Goal: Navigation & Orientation: Find specific page/section

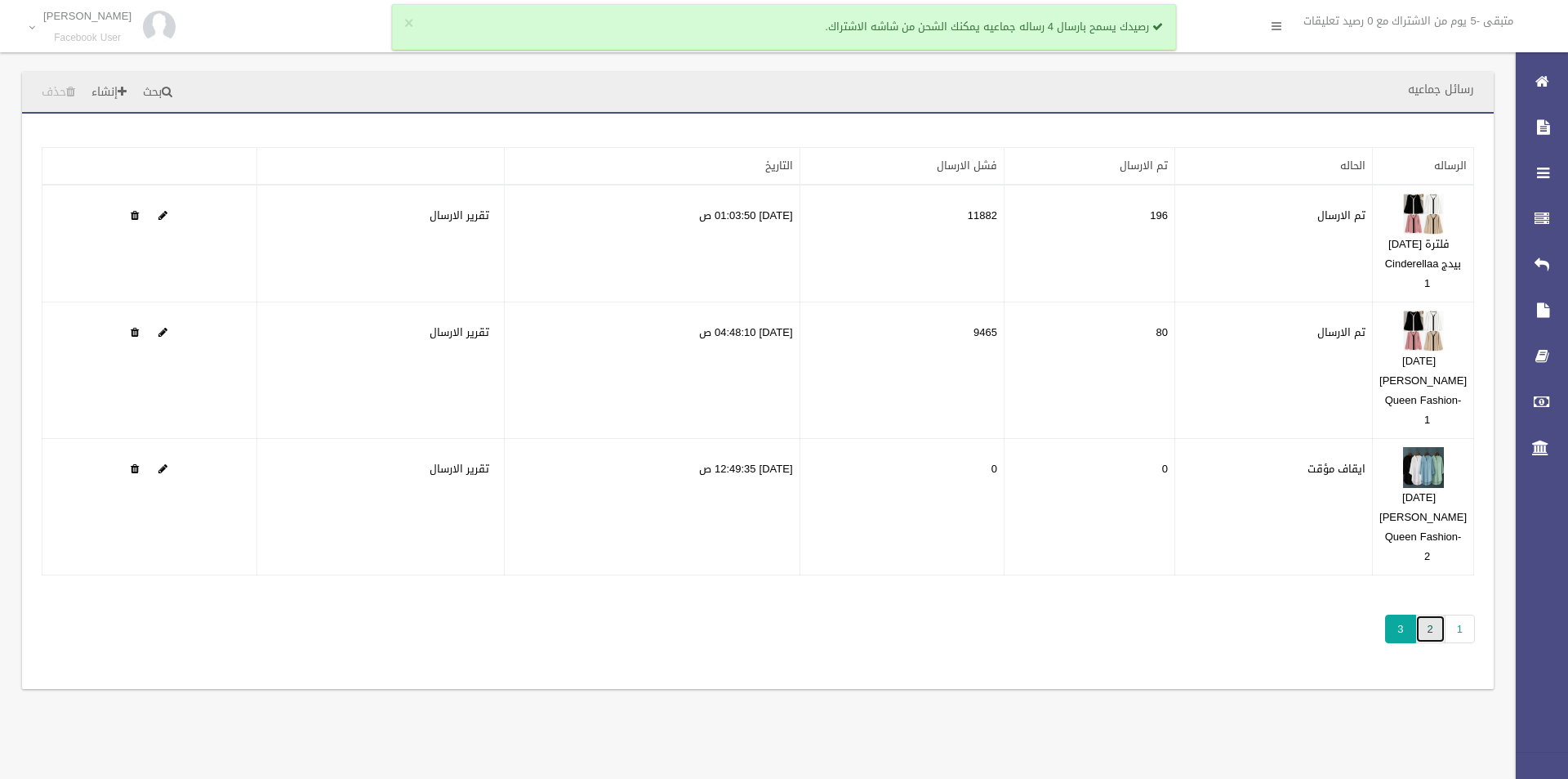
click at [1424, 614] on link "2" at bounding box center [1430, 628] width 31 height 29
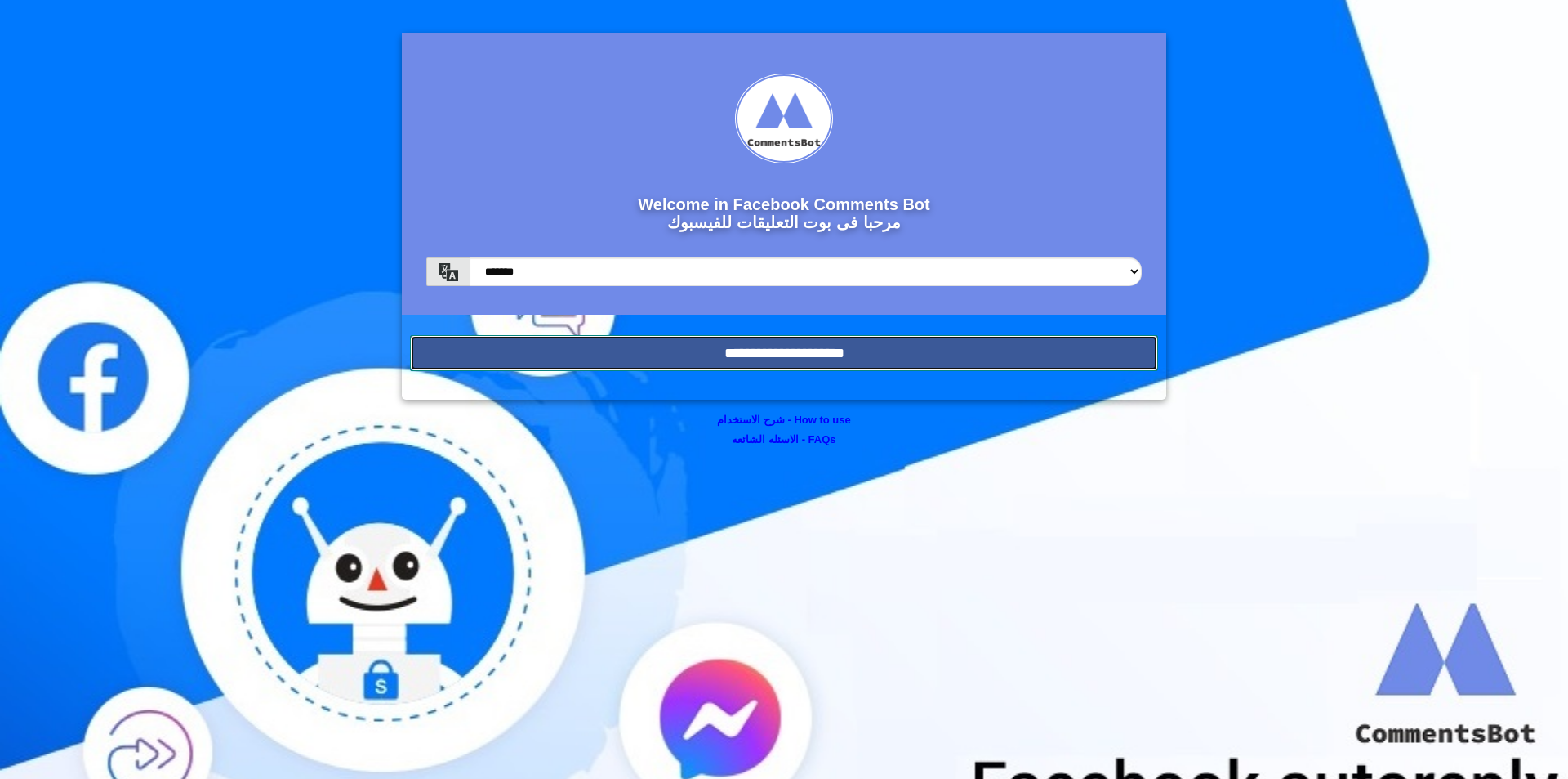
click at [895, 344] on input "**********" at bounding box center [784, 352] width 748 height 36
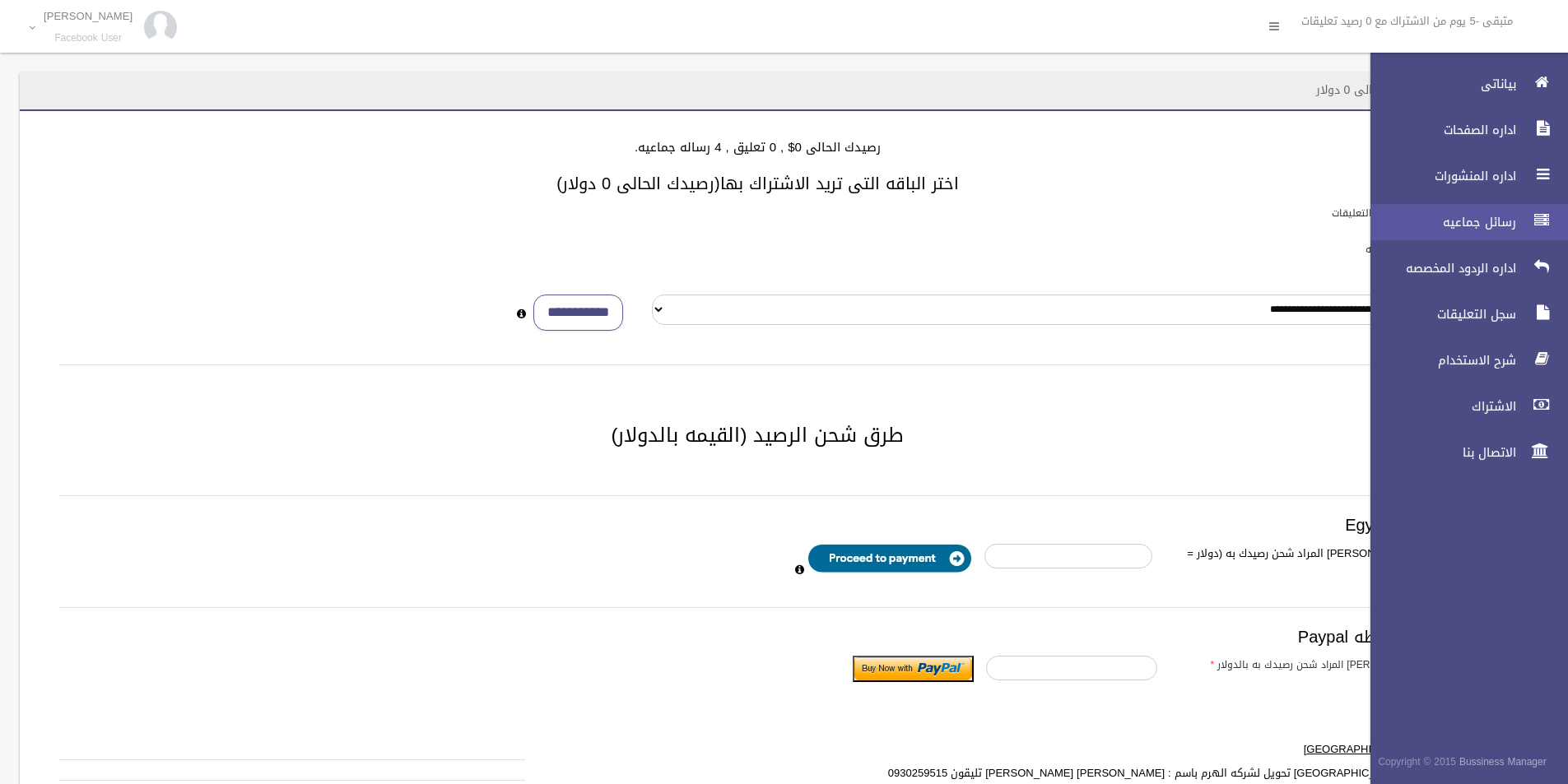
click at [1544, 224] on icon at bounding box center [1541, 220] width 15 height 33
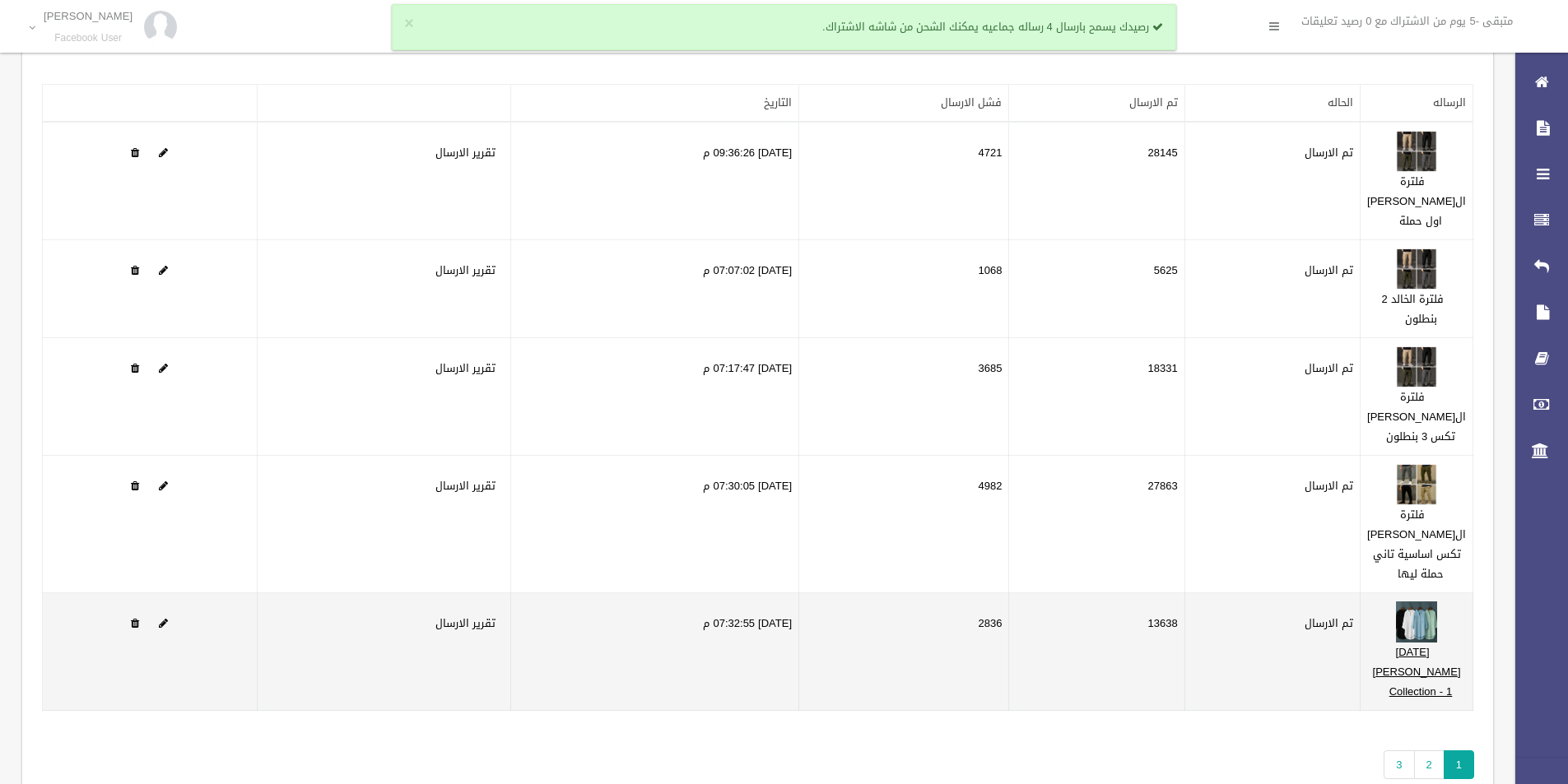
scroll to position [165, 0]
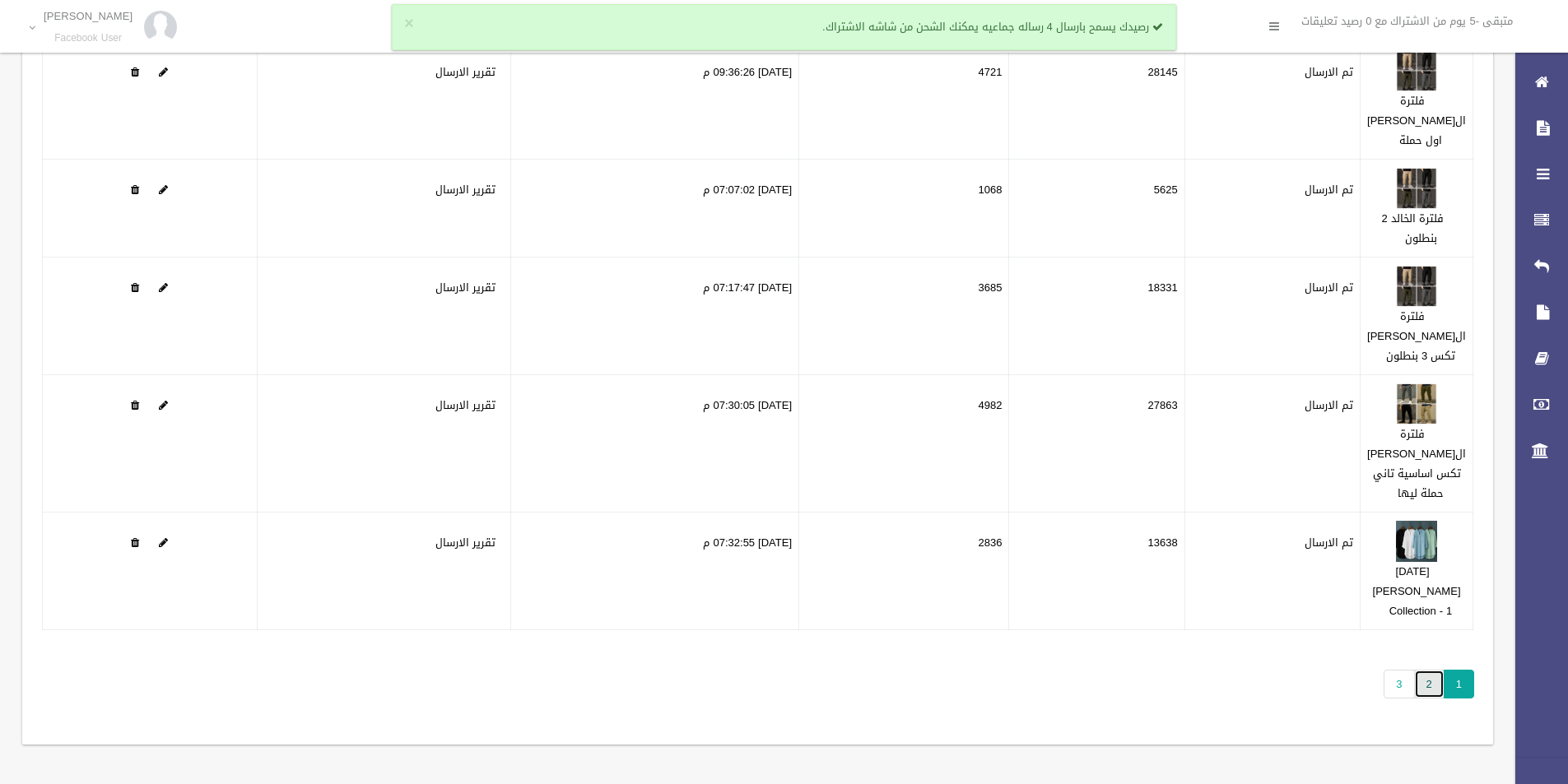
click at [1435, 699] on link "2" at bounding box center [1429, 684] width 31 height 29
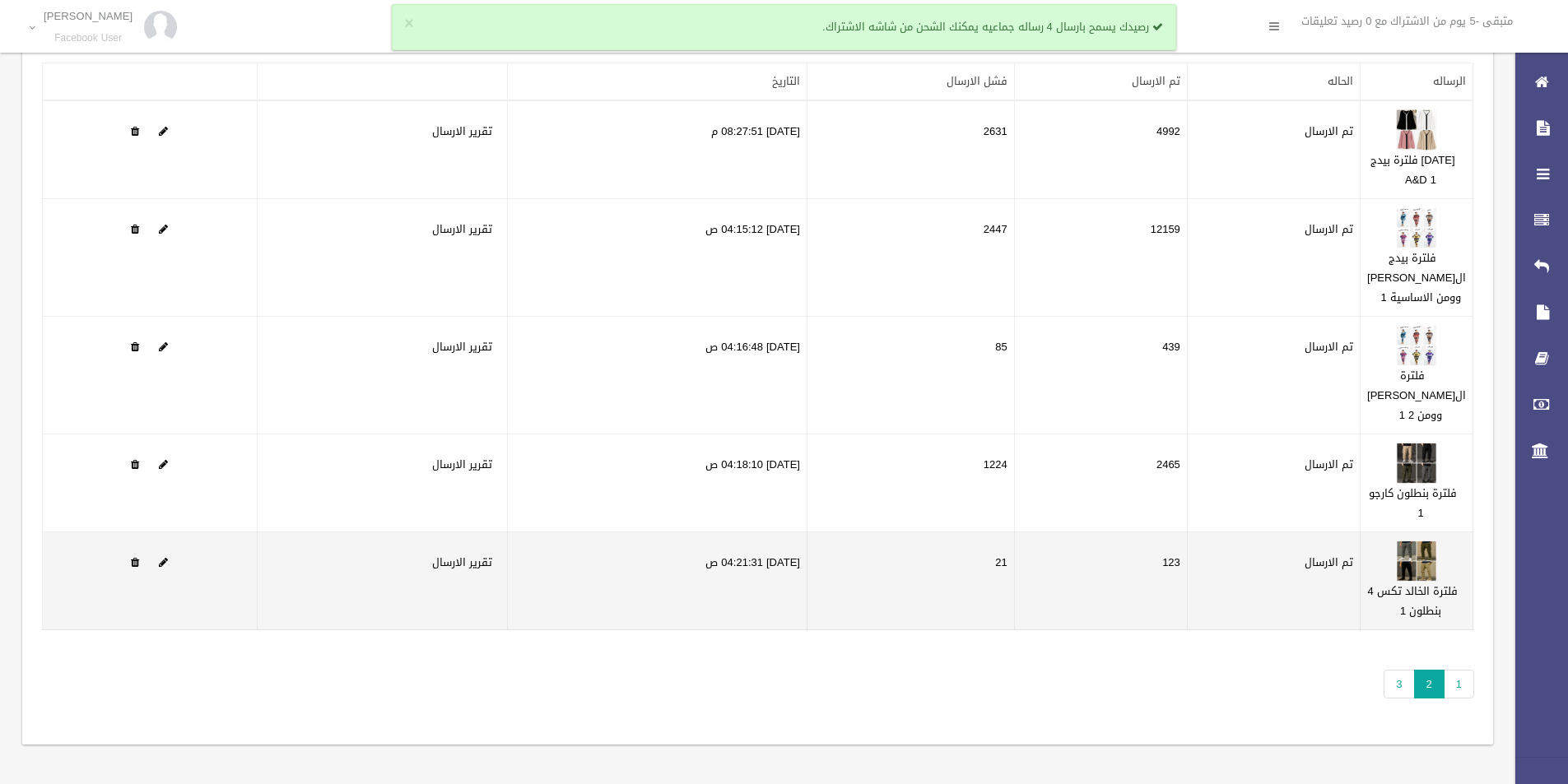
scroll to position [204, 0]
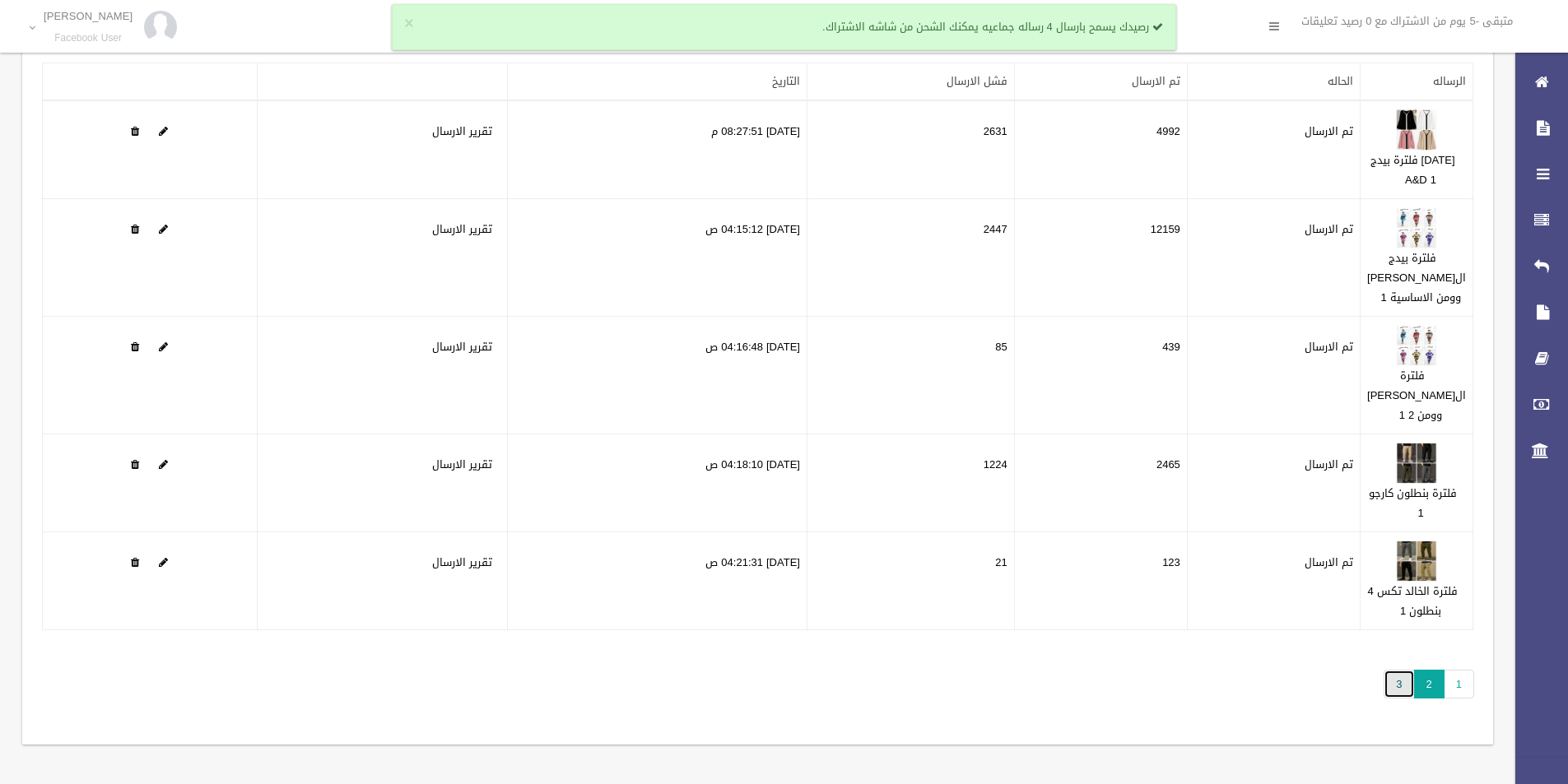
click at [1397, 684] on link "3" at bounding box center [1398, 684] width 31 height 29
